Goal: Answer question/provide support: Share knowledge or assist other users

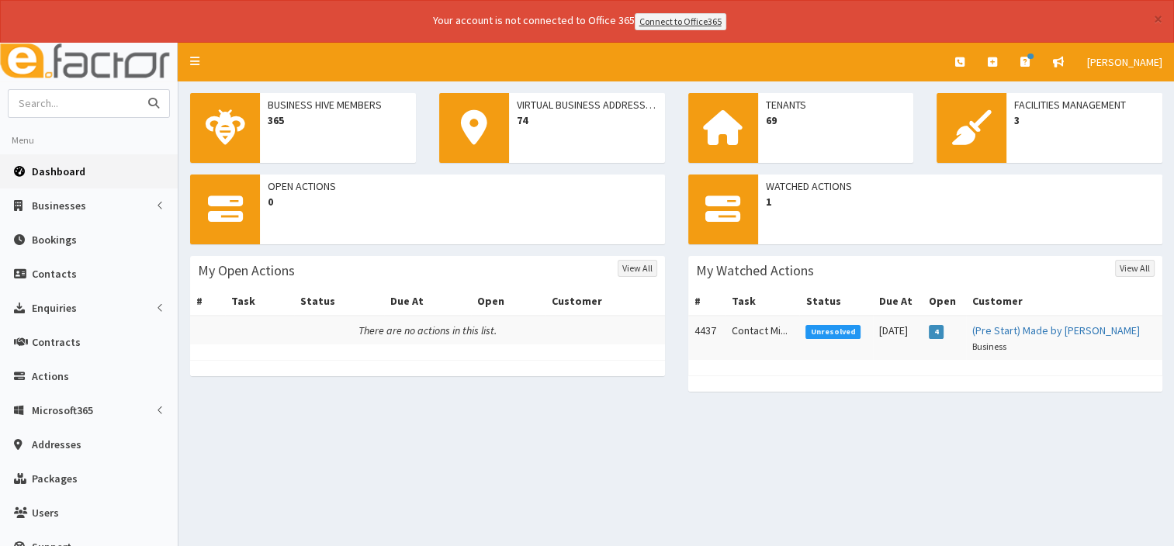
click at [47, 102] on input "text" at bounding box center [74, 103] width 130 height 27
type input "[PERSON_NAME]"
click at [138, 90] on button "submit" at bounding box center [153, 103] width 31 height 27
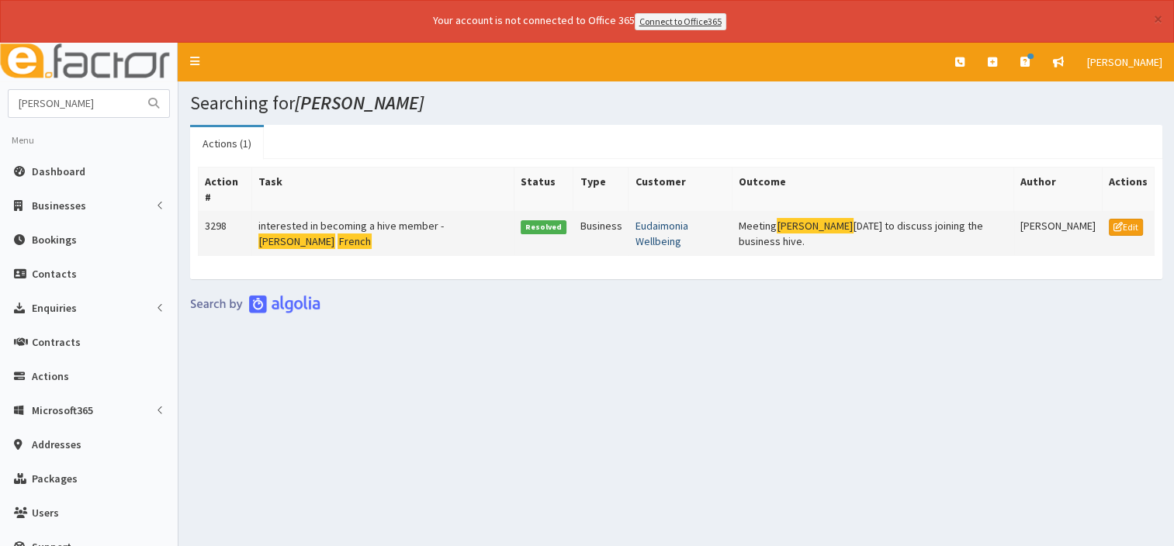
click at [679, 219] on link "Eudaimonia Wellbeing" at bounding box center [661, 233] width 53 height 29
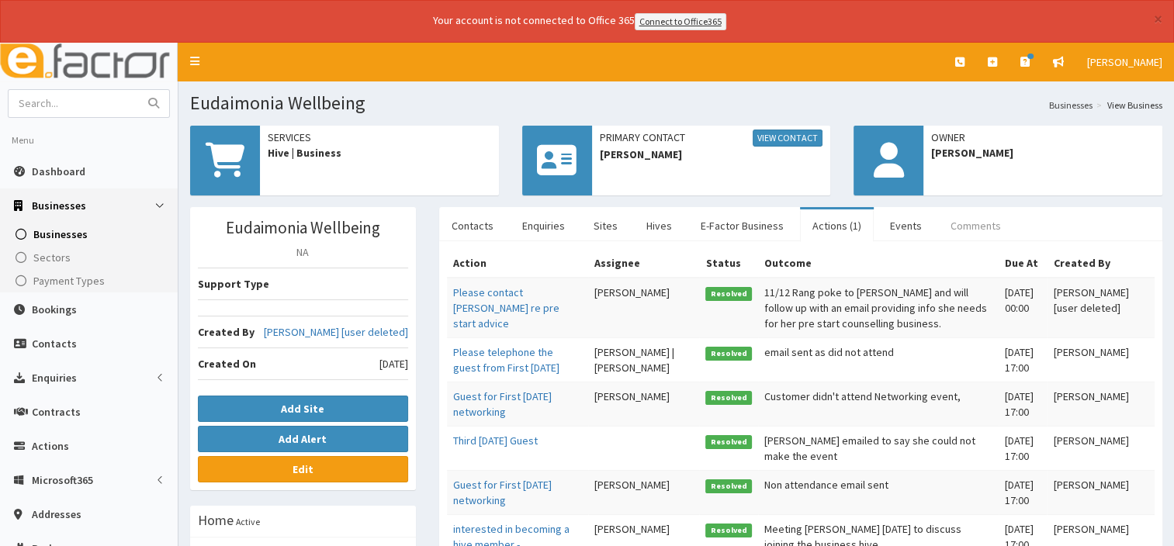
click at [975, 223] on link "Comments" at bounding box center [975, 225] width 75 height 33
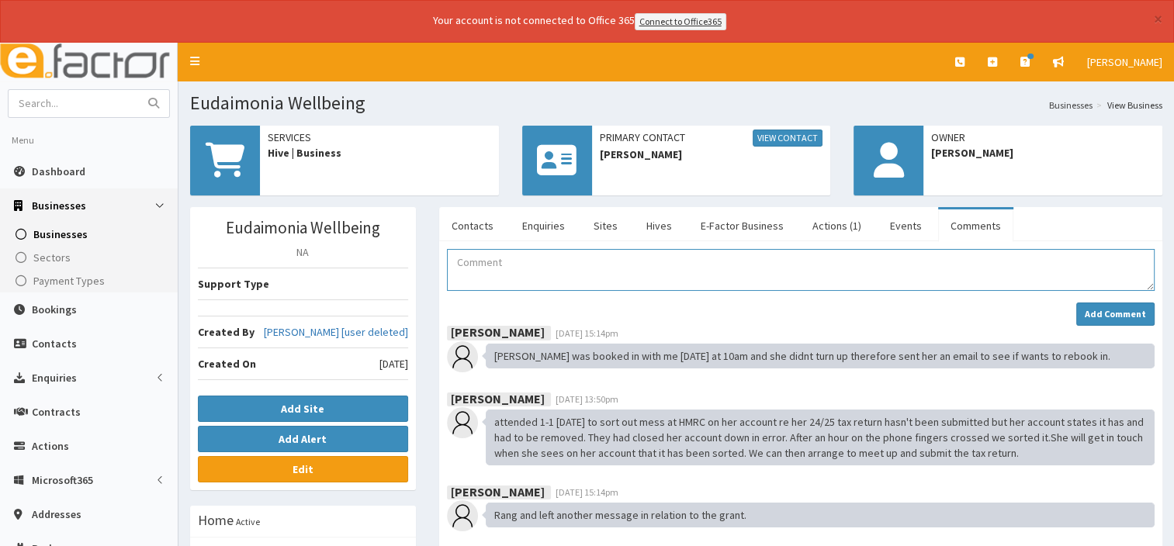
click at [543, 253] on textarea "Comment" at bounding box center [801, 270] width 708 height 42
type textarea "11/08/25 Sam cancelled todays meeting. Emailed to re-arrange but no response."
click at [1098, 310] on strong "Add Comment" at bounding box center [1115, 314] width 61 height 12
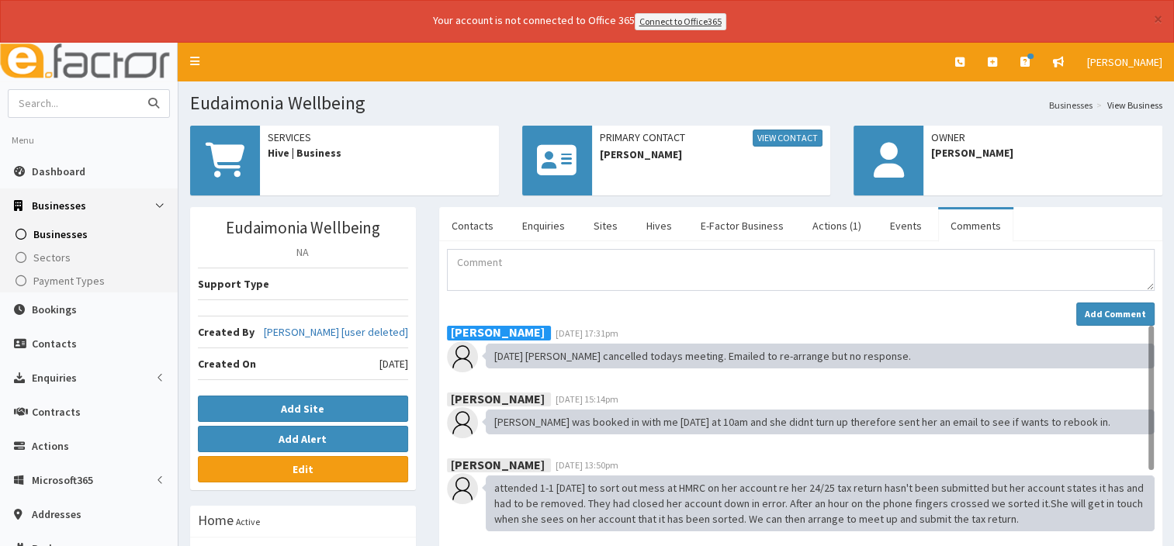
click at [99, 102] on input "text" at bounding box center [74, 103] width 130 height 27
type input "east coast"
click at [138, 90] on button "submit" at bounding box center [153, 103] width 31 height 27
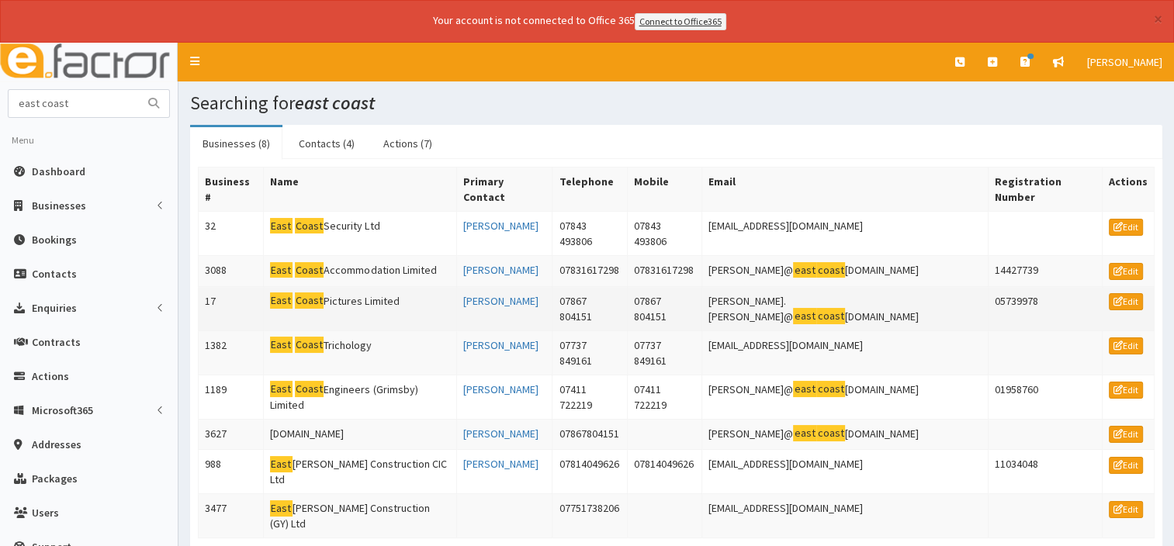
click at [362, 286] on td "East Coast Pictures Limited" at bounding box center [359, 308] width 193 height 44
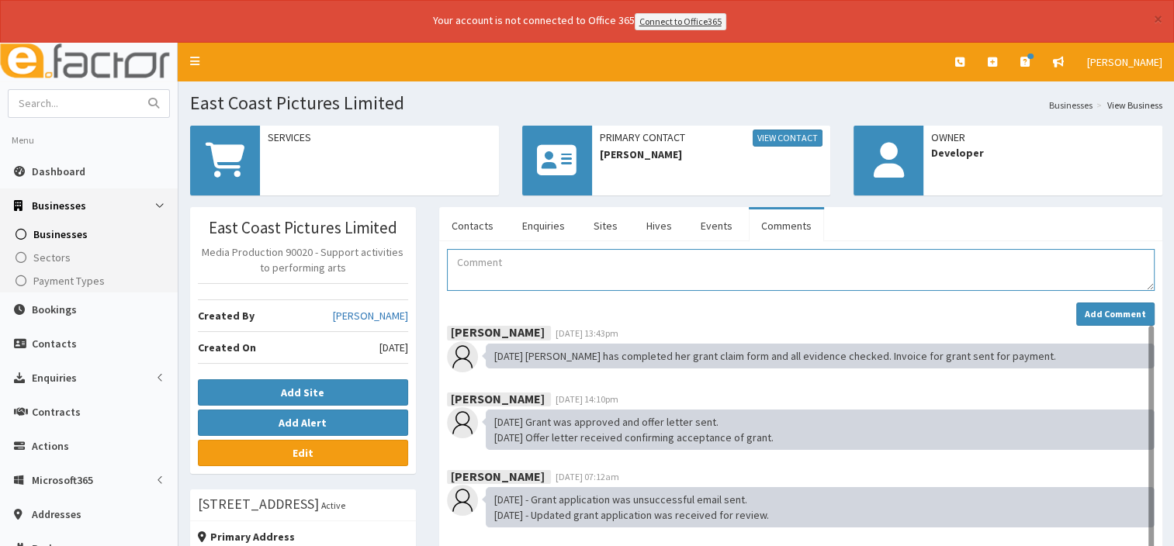
click at [469, 268] on textarea "Comment" at bounding box center [801, 270] width 708 height 42
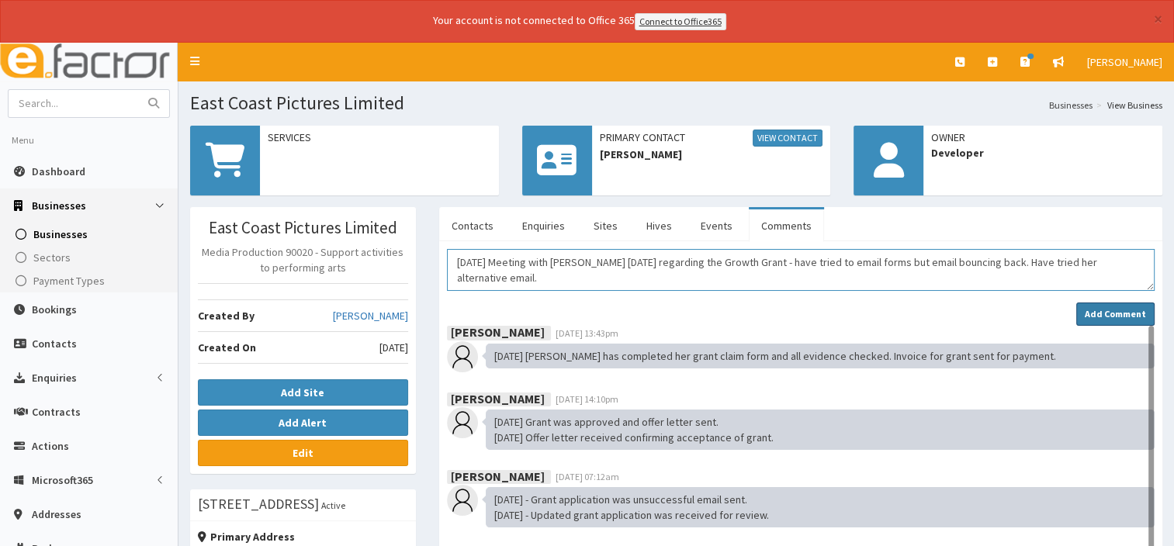
type textarea "11/08/25 Meeting with Julia today regarding the Growth Grant - have tried to em…"
click at [1118, 308] on strong "Add Comment" at bounding box center [1115, 314] width 61 height 12
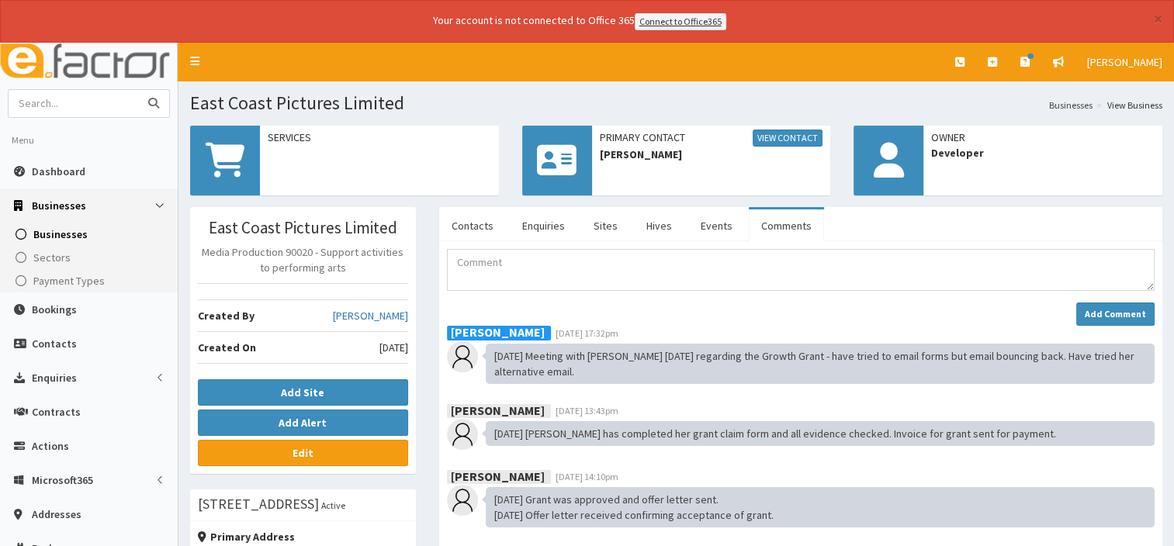
click at [44, 102] on input "text" at bounding box center [74, 103] width 130 height 27
type input "probia"
click at [152, 102] on icon "submit" at bounding box center [153, 103] width 11 height 11
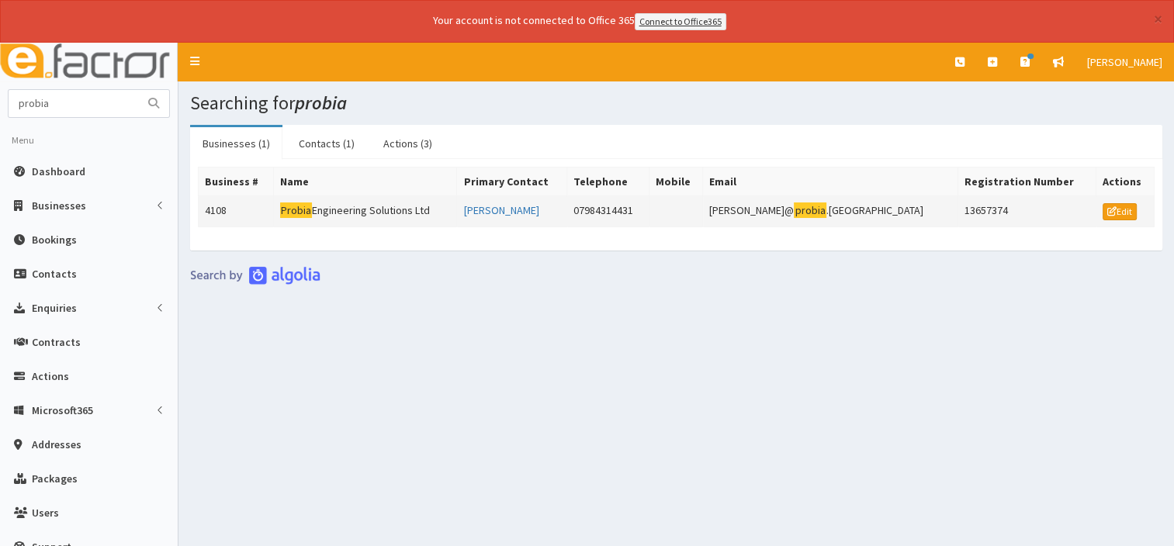
drag, startPoint x: 448, startPoint y: 207, endPoint x: 276, endPoint y: 202, distance: 172.3
click at [276, 202] on tr "4108 Probia Engineering Solutions Ltd [PERSON_NAME] 07984314431 [PERSON_NAME]@ …" at bounding box center [677, 211] width 956 height 31
drag, startPoint x: 276, startPoint y: 202, endPoint x: 341, endPoint y: 204, distance: 64.4
copy tr "Probia Engineering Solutions Ltd"
